Goal: Task Accomplishment & Management: Use online tool/utility

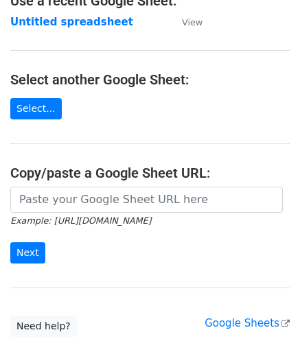
scroll to position [137, 0]
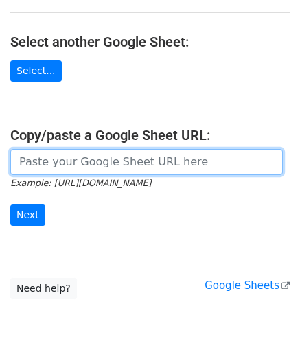
drag, startPoint x: 56, startPoint y: 157, endPoint x: 69, endPoint y: 159, distance: 13.2
click at [56, 157] on input "url" at bounding box center [146, 162] width 272 height 26
paste input "[URL][DOMAIN_NAME]"
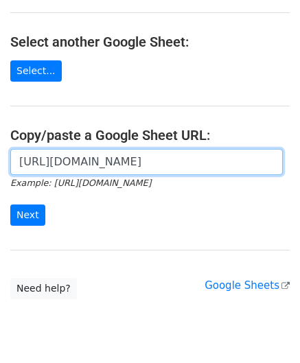
scroll to position [0, 291]
type input "[URL][DOMAIN_NAME]"
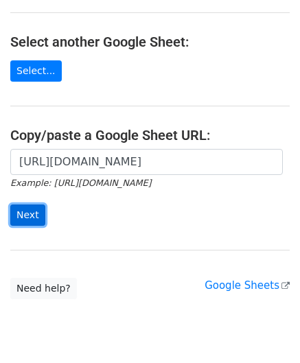
click at [30, 211] on input "Next" at bounding box center [27, 214] width 35 height 21
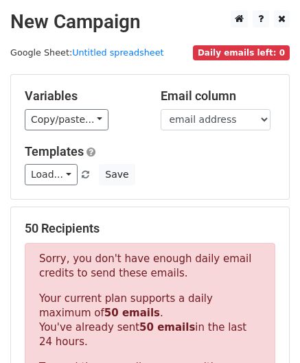
scroll to position [463, 0]
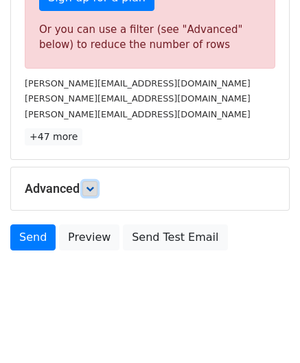
click at [94, 184] on icon at bounding box center [90, 188] width 8 height 8
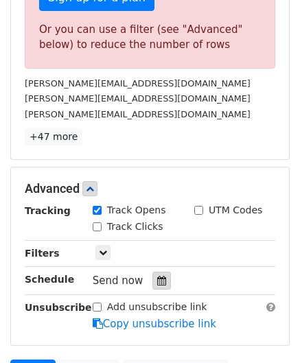
click at [157, 279] on icon at bounding box center [161, 281] width 9 height 10
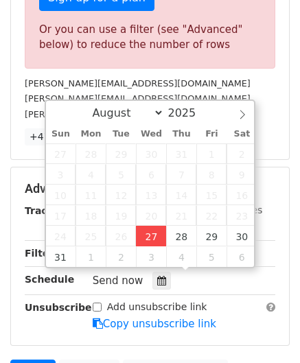
type input "2025-08-27 12:00"
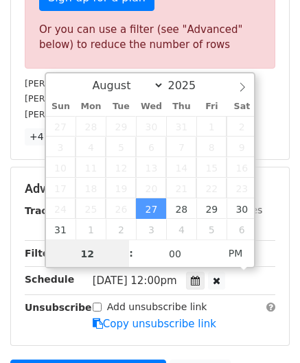
paste input "6"
type input "6"
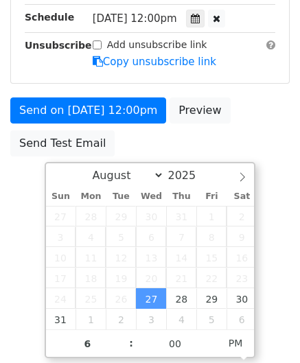
type input "2025-08-27 18:00"
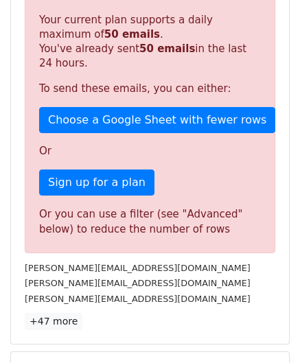
scroll to position [629, 0]
